Goal: Transaction & Acquisition: Subscribe to service/newsletter

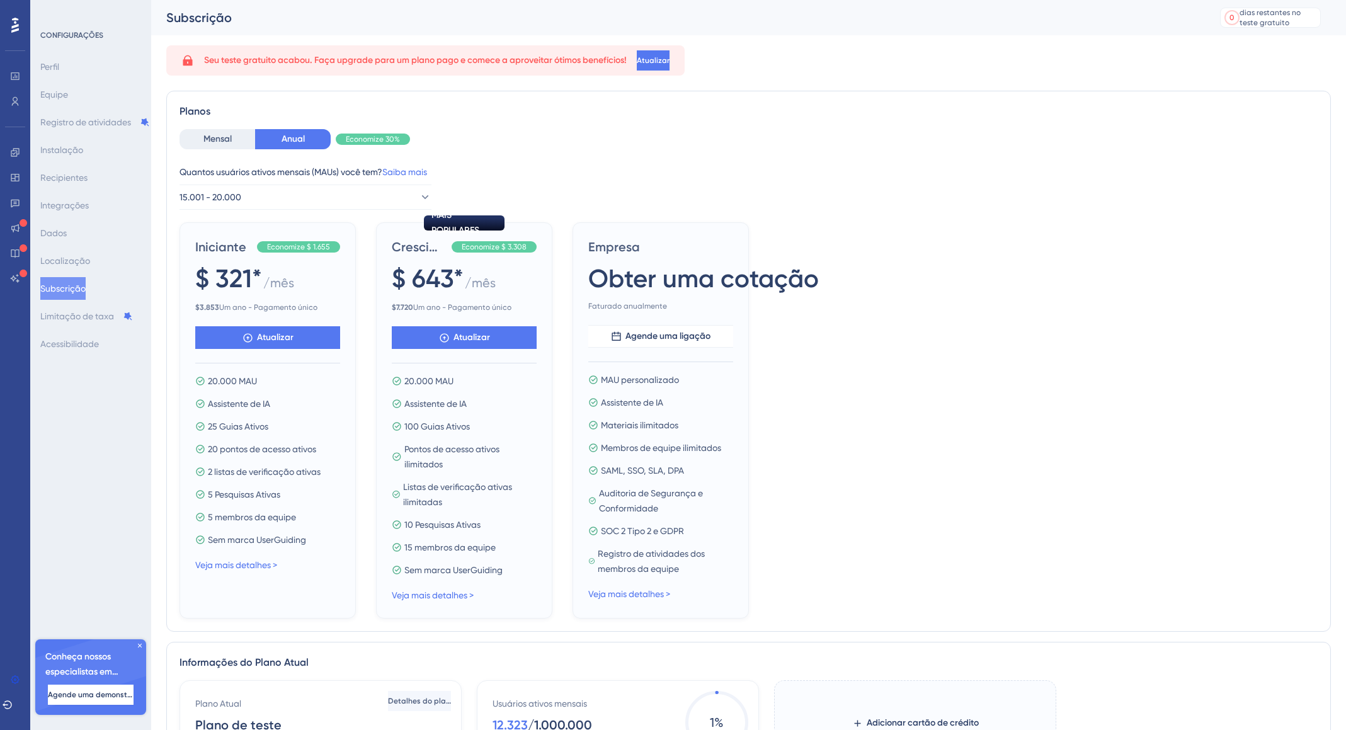
click at [9, 28] on div at bounding box center [15, 25] width 20 height 20
click at [210, 136] on font "Mensal" at bounding box center [217, 139] width 28 height 11
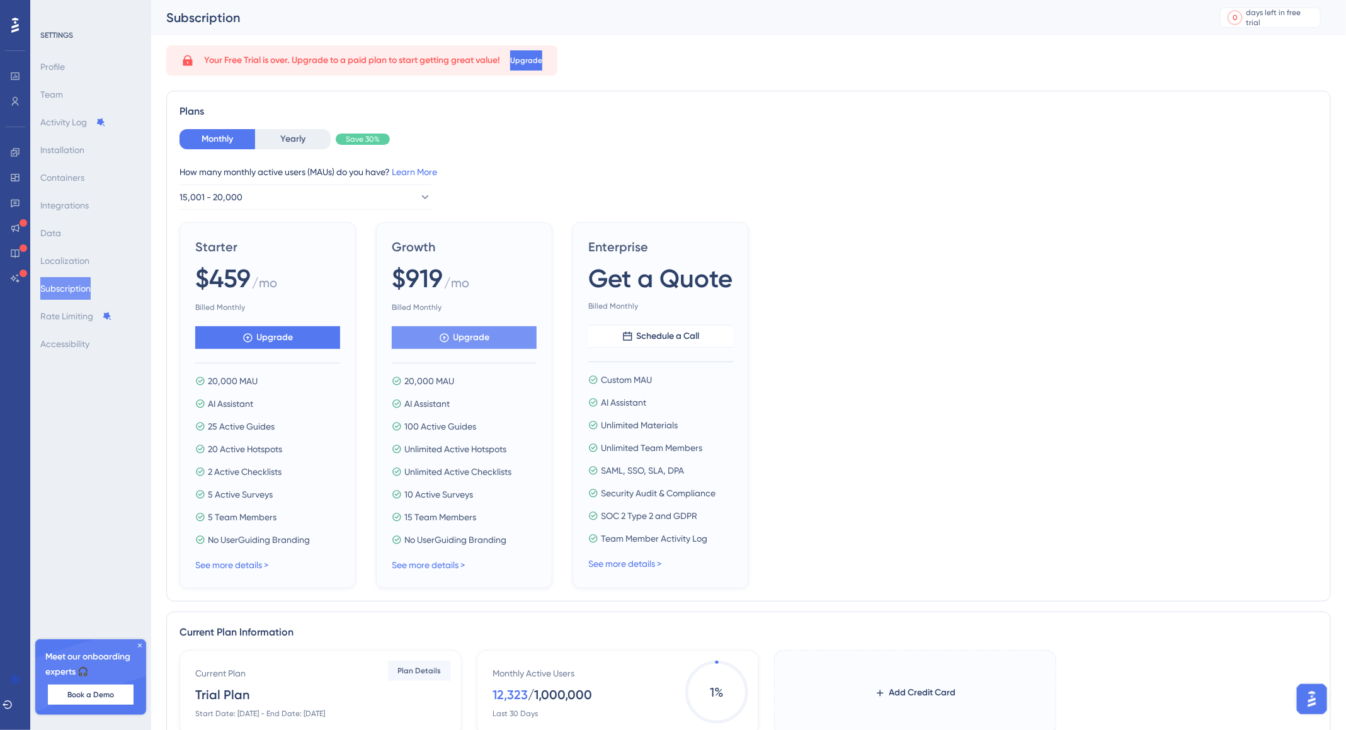
click at [340, 339] on button "Upgrade" at bounding box center [267, 337] width 145 height 23
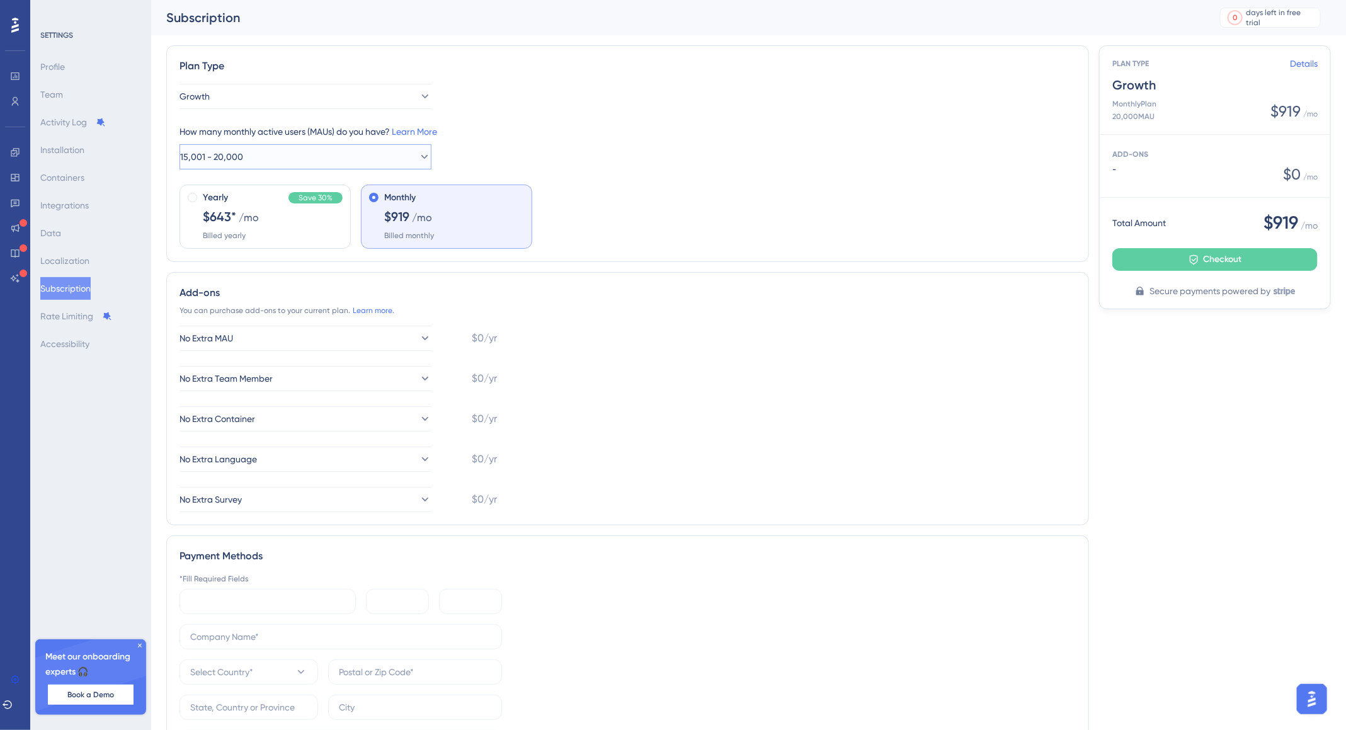
click at [254, 152] on button "15,001 - 20,000" at bounding box center [306, 156] width 252 height 25
click at [275, 268] on div "10,001 - 15,000 10,001 - 15,000" at bounding box center [305, 270] width 215 height 25
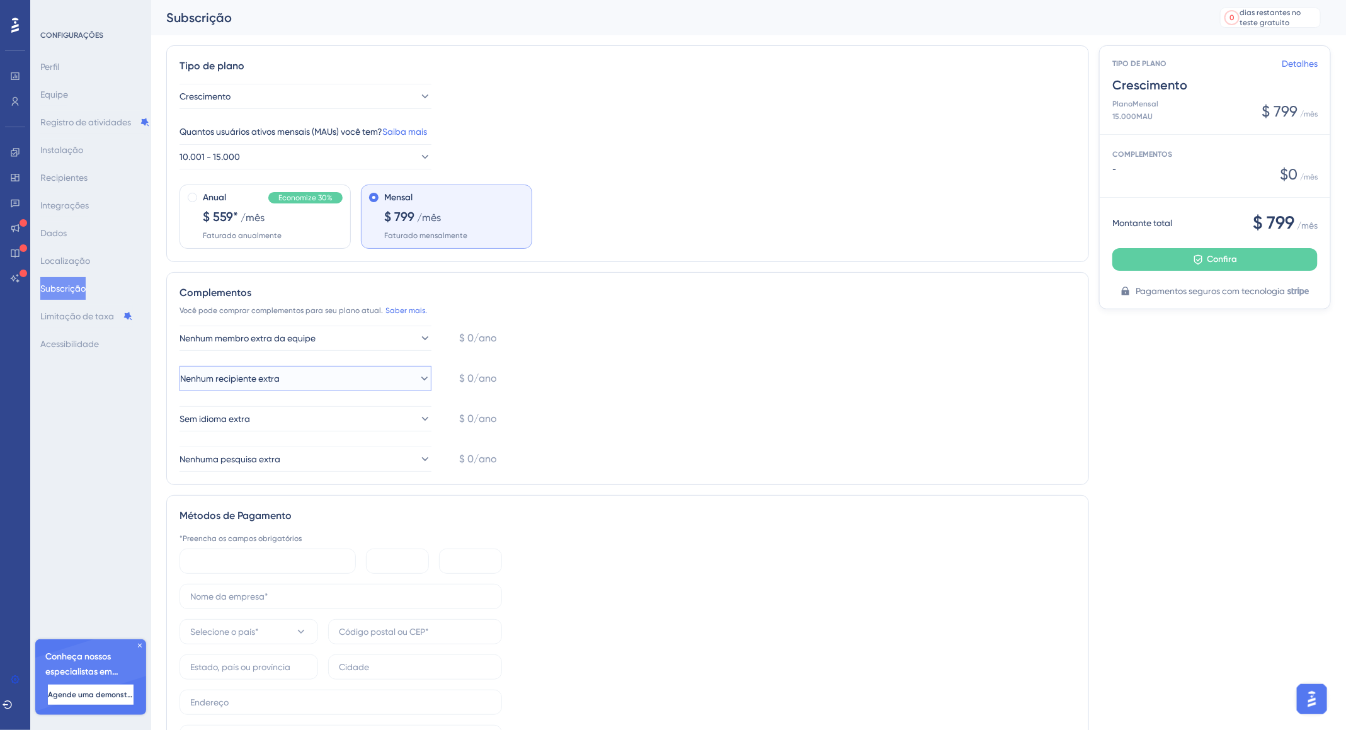
click at [404, 382] on button "Nenhum recipiente extra" at bounding box center [306, 378] width 252 height 25
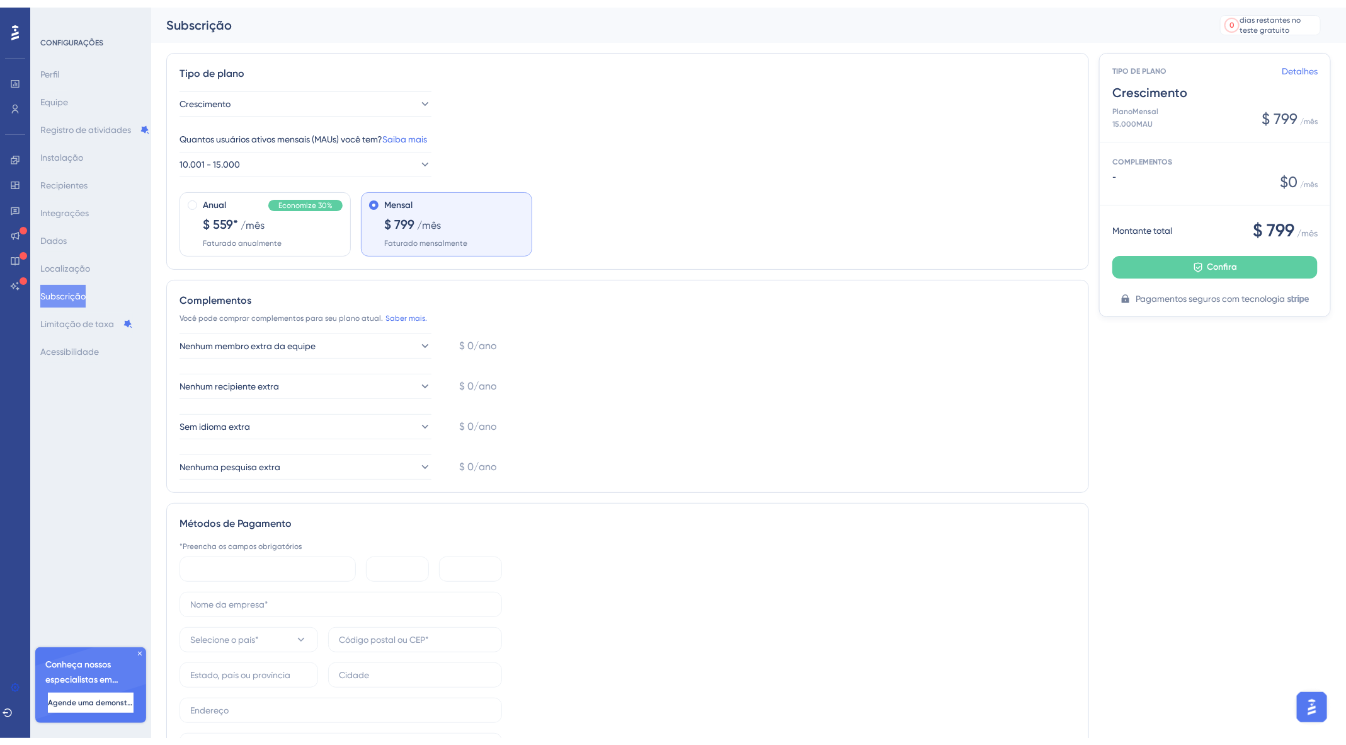
scroll to position [162, 0]
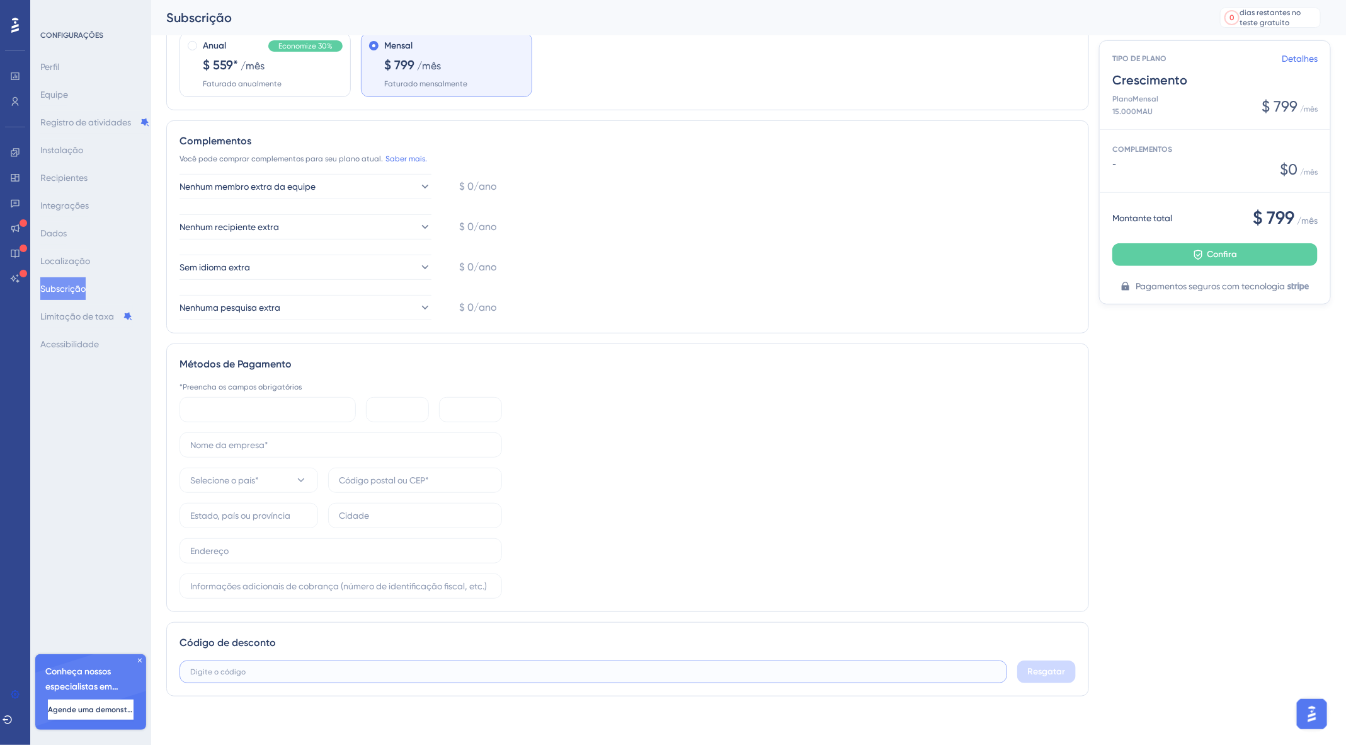
click at [862, 672] on input "text" at bounding box center [593, 671] width 806 height 9
click at [1251, 437] on div "Tipo de plano Crescimento Quantos usuários ativos mensais (MAUs) você tem? Saib…" at bounding box center [748, 300] width 1165 height 813
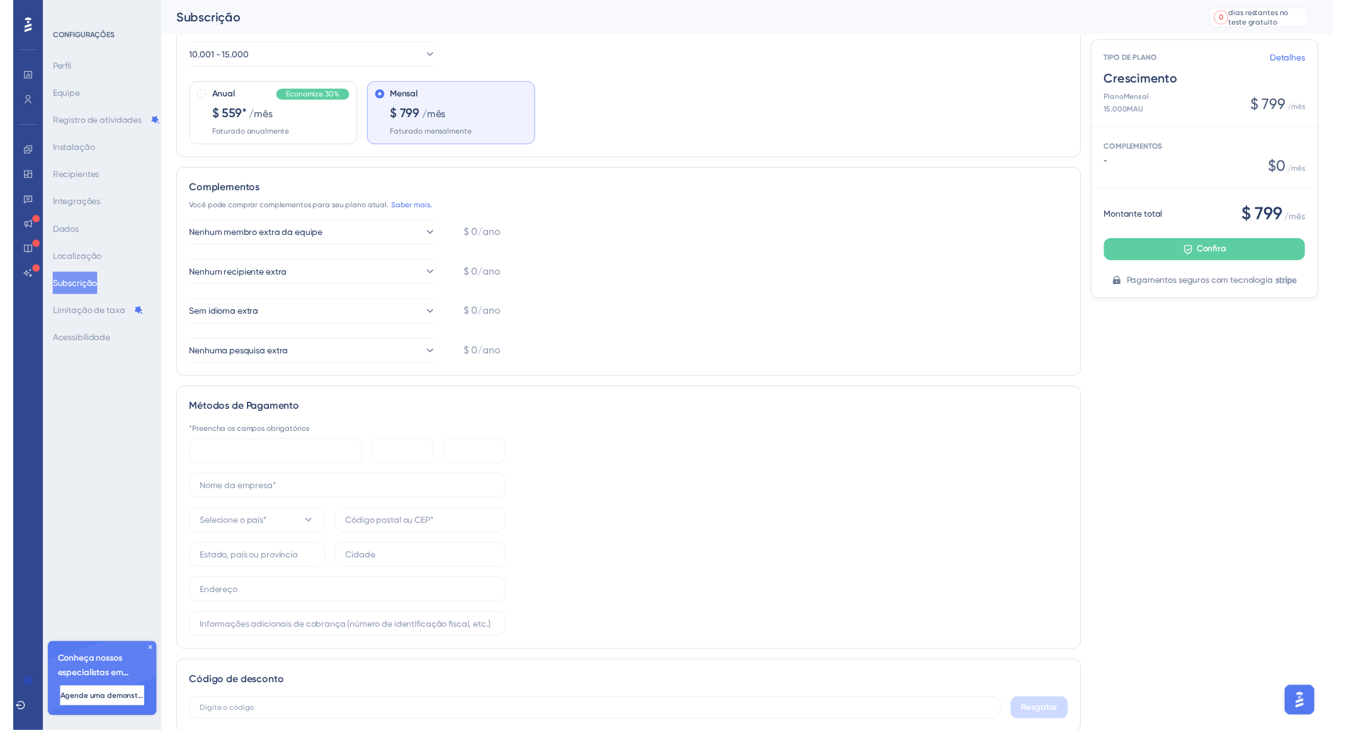
scroll to position [0, 0]
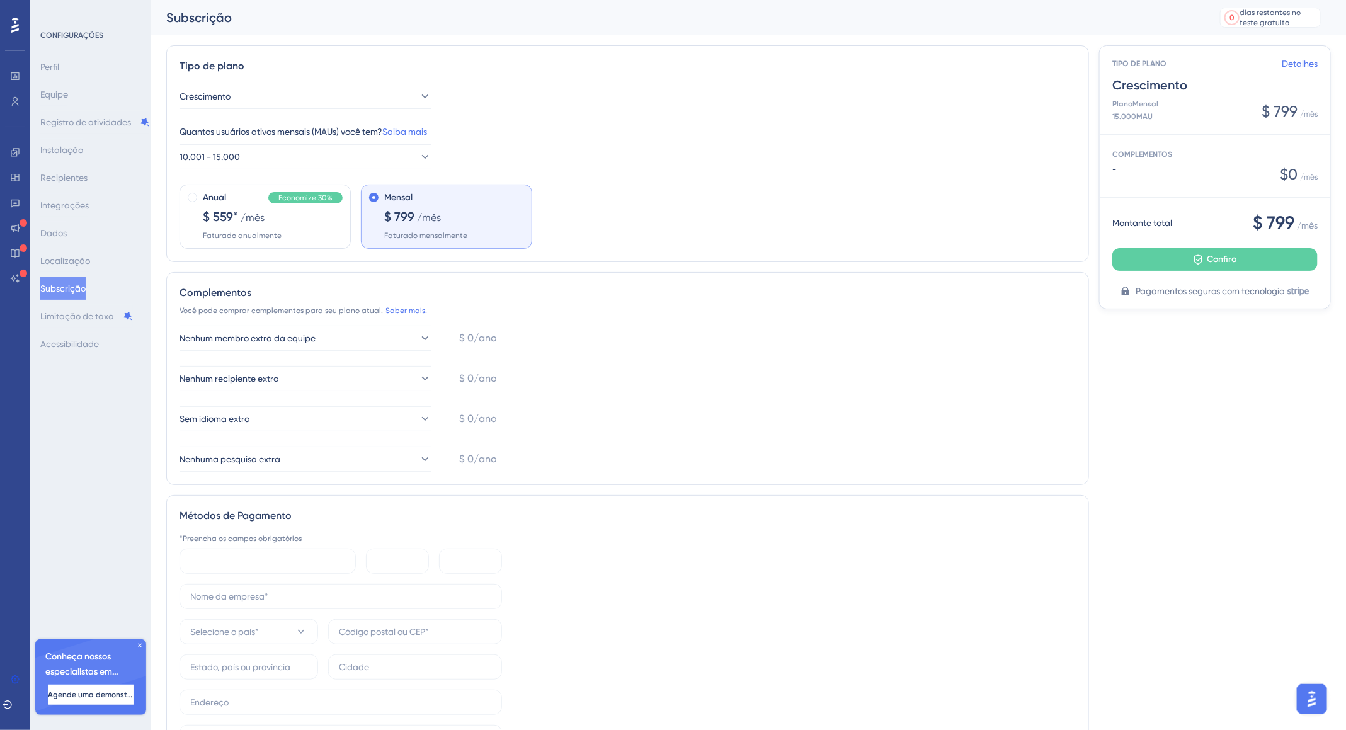
click at [1314, 701] on img "Abra o iniciador do Assistente de IA" at bounding box center [1311, 698] width 23 height 23
